Goal: Task Accomplishment & Management: Use online tool/utility

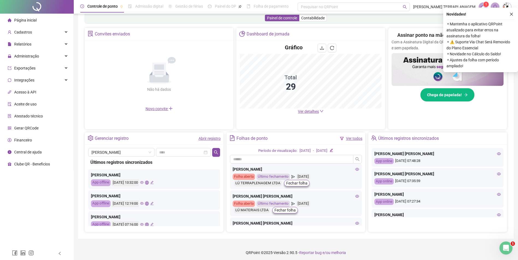
scroll to position [95, 0]
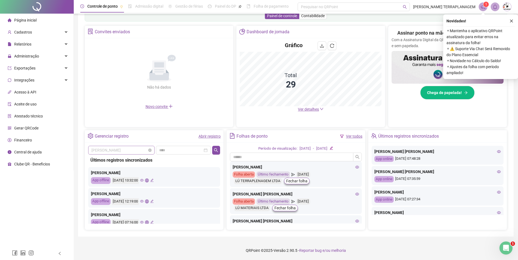
click at [144, 151] on span "[PERSON_NAME]" at bounding box center [121, 150] width 60 height 8
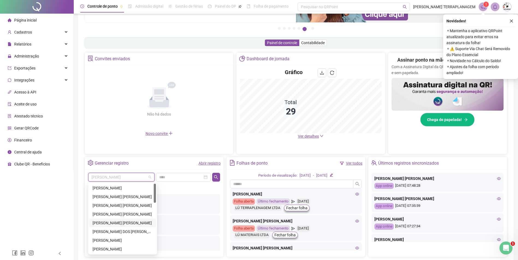
scroll to position [68, 0]
click at [121, 187] on div "[PERSON_NAME]" at bounding box center [123, 189] width 60 height 6
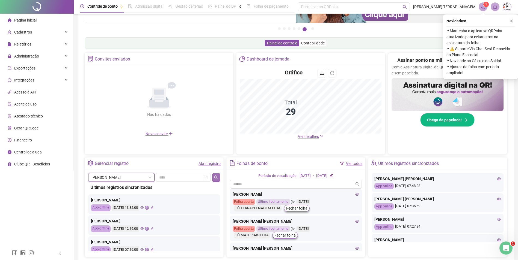
click at [219, 179] on button "button" at bounding box center [216, 177] width 8 height 9
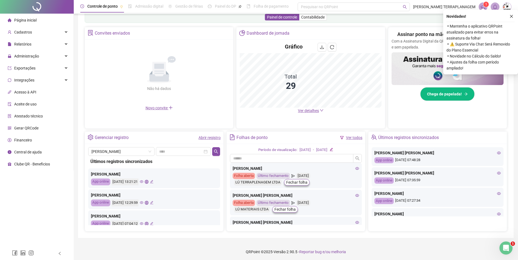
scroll to position [95, 0]
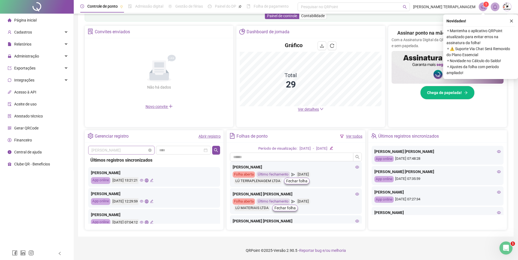
click at [128, 151] on span "[PERSON_NAME]" at bounding box center [121, 150] width 60 height 8
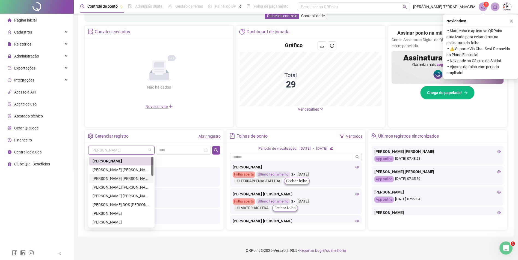
scroll to position [27, 0]
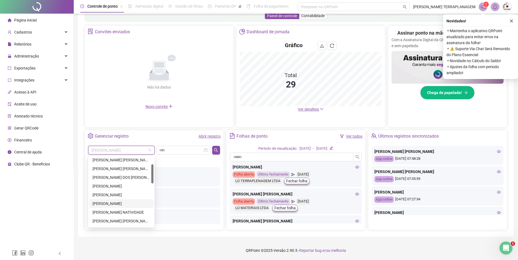
click at [119, 203] on div "[PERSON_NAME]" at bounding box center [122, 204] width 58 height 6
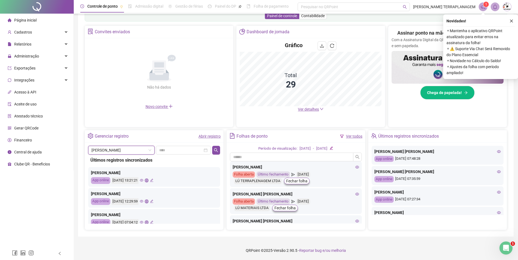
click at [207, 135] on link "Abrir registro" at bounding box center [209, 136] width 22 height 4
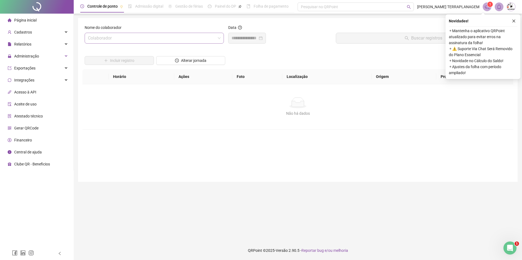
click at [141, 36] on input "search" at bounding box center [152, 38] width 128 height 10
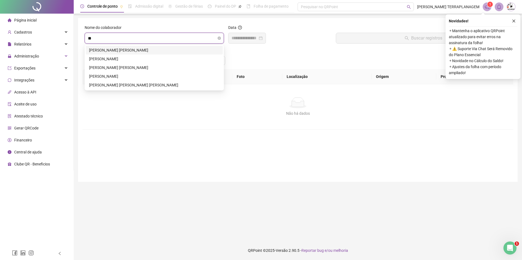
type input "***"
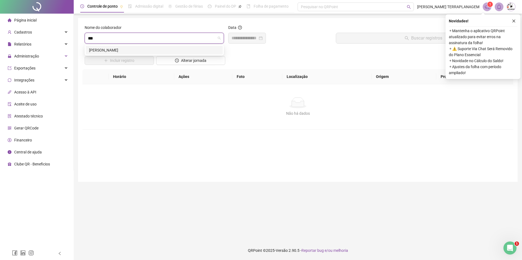
click at [135, 54] on div "[PERSON_NAME]" at bounding box center [154, 50] width 137 height 9
click at [239, 42] on div at bounding box center [247, 38] width 38 height 11
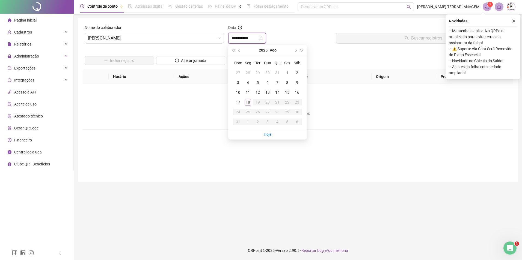
type input "**********"
click at [246, 106] on td "18" at bounding box center [248, 102] width 10 height 10
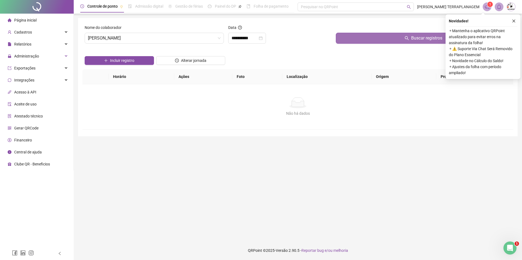
click at [394, 38] on button "Buscar registros" at bounding box center [423, 38] width 175 height 11
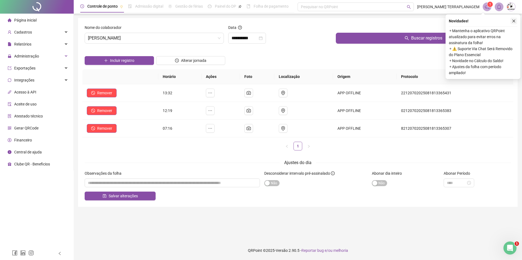
click at [514, 20] on icon "close" at bounding box center [514, 21] width 4 height 4
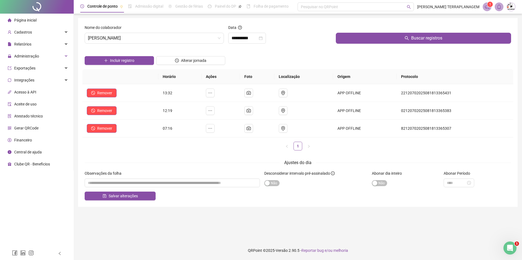
click at [282, 60] on div "Incluir registro Alterar jornada" at bounding box center [298, 58] width 428 height 21
click at [239, 39] on input "**********" at bounding box center [244, 38] width 26 height 7
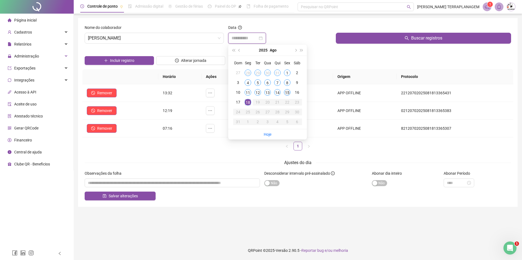
type input "**********"
click at [290, 94] on div "15" at bounding box center [287, 92] width 7 height 7
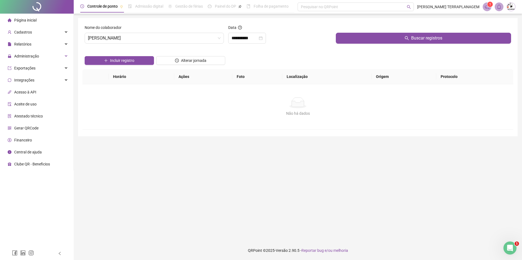
click at [392, 30] on div at bounding box center [423, 29] width 175 height 8
click at [387, 37] on button "Buscar registros" at bounding box center [423, 38] width 175 height 11
